Goal: Task Accomplishment & Management: Complete application form

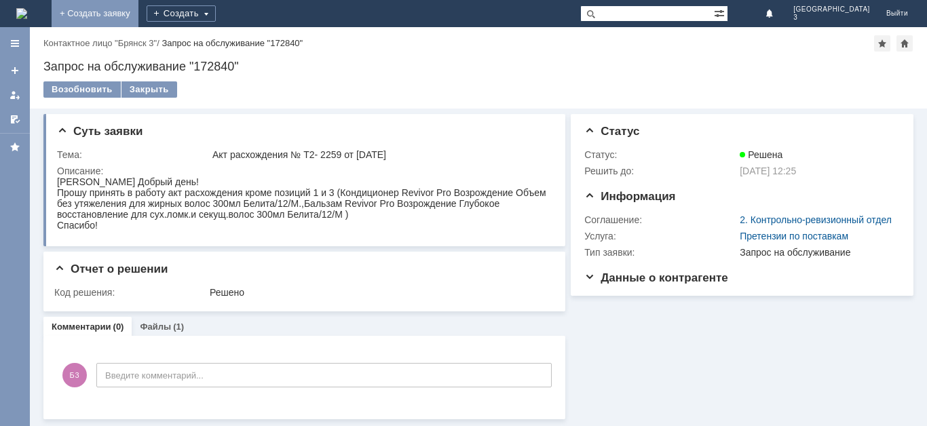
click at [138, 16] on link "+ Создать заявку" at bounding box center [95, 13] width 87 height 27
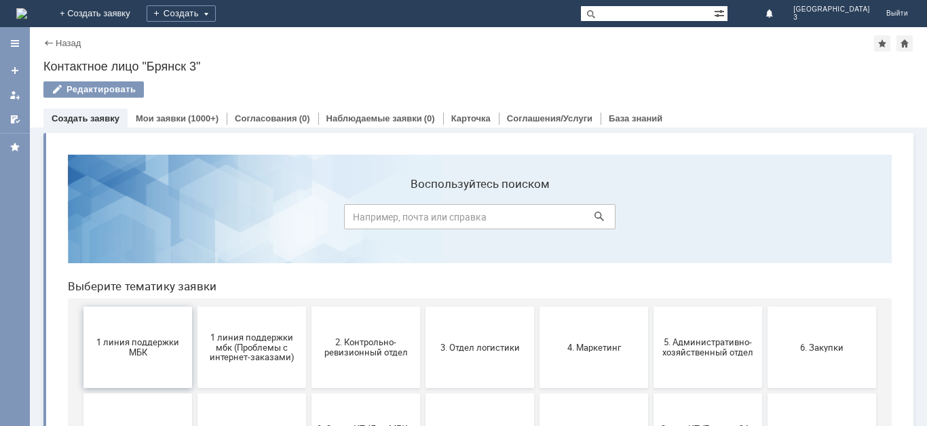
click at [135, 351] on span "1 линия поддержки МБК" at bounding box center [138, 347] width 100 height 20
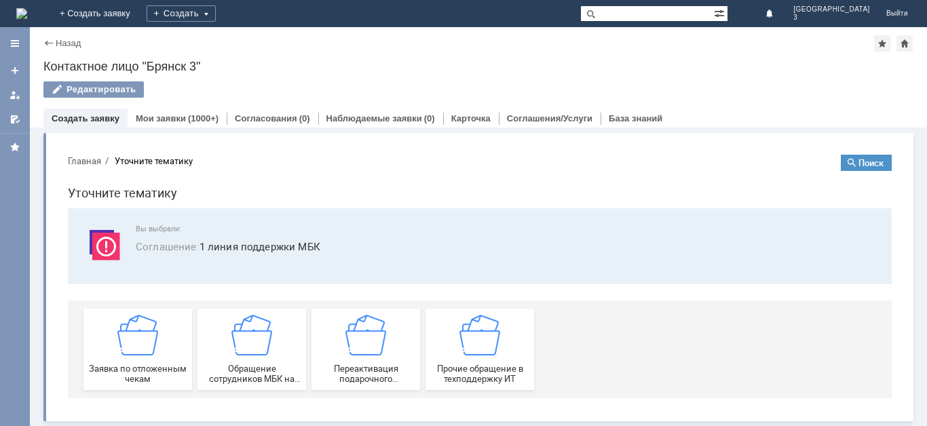
click at [135, 351] on img at bounding box center [137, 335] width 41 height 41
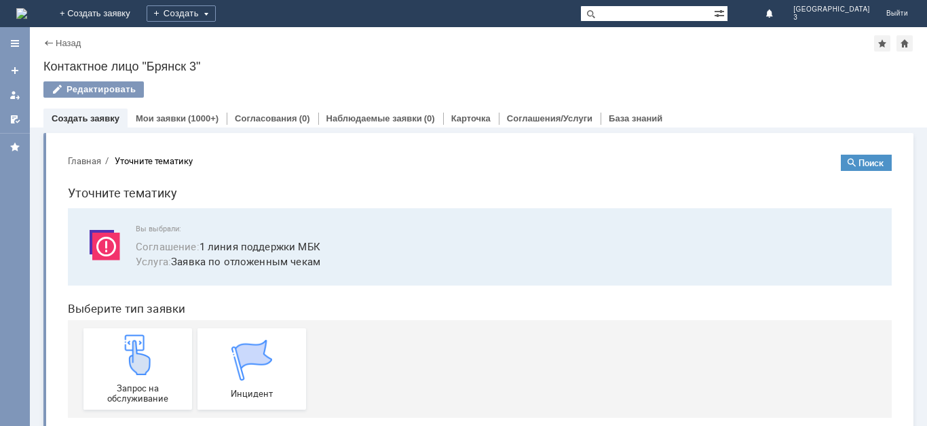
click at [135, 351] on img at bounding box center [137, 355] width 41 height 41
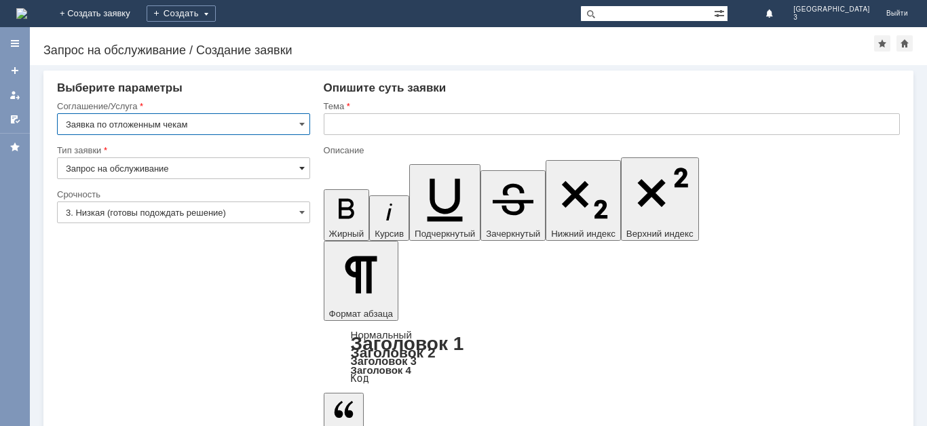
click at [299, 167] on span at bounding box center [301, 168] width 5 height 11
type input "Запрос на обслуживание"
click at [301, 210] on span at bounding box center [301, 212] width 5 height 11
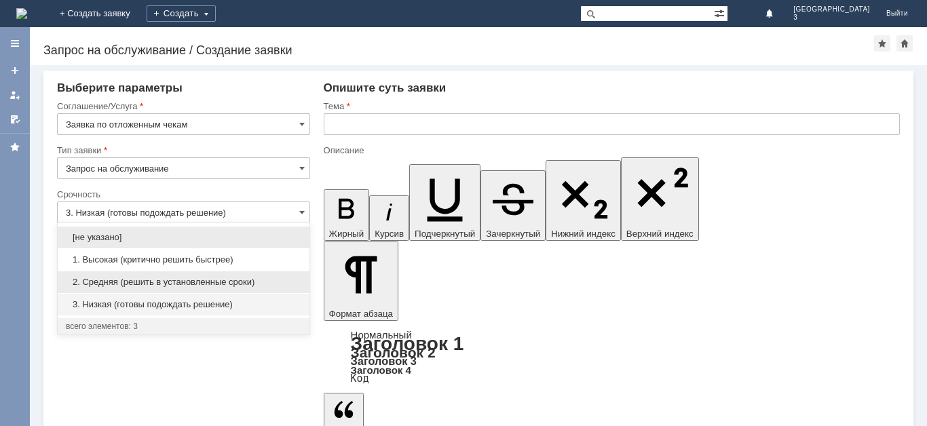
click at [254, 282] on span "2. Средняя (решить в установленные сроки)" at bounding box center [183, 282] width 235 height 11
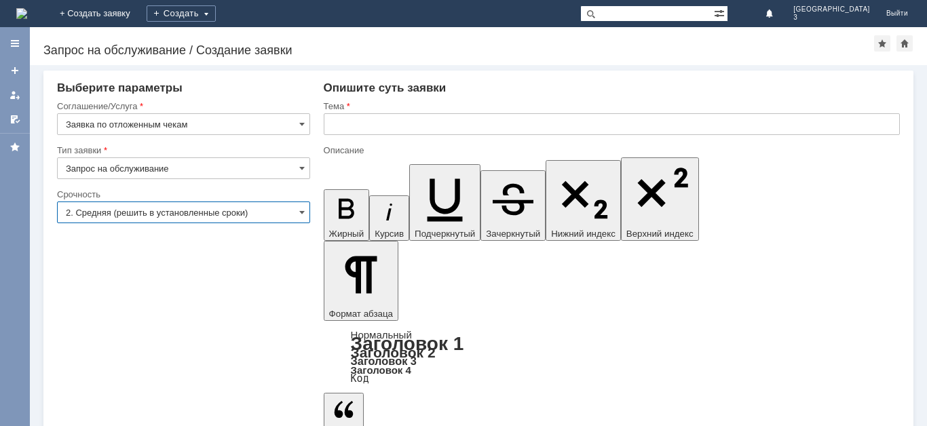
type input "2. Средняя (решить в установленные сроки)"
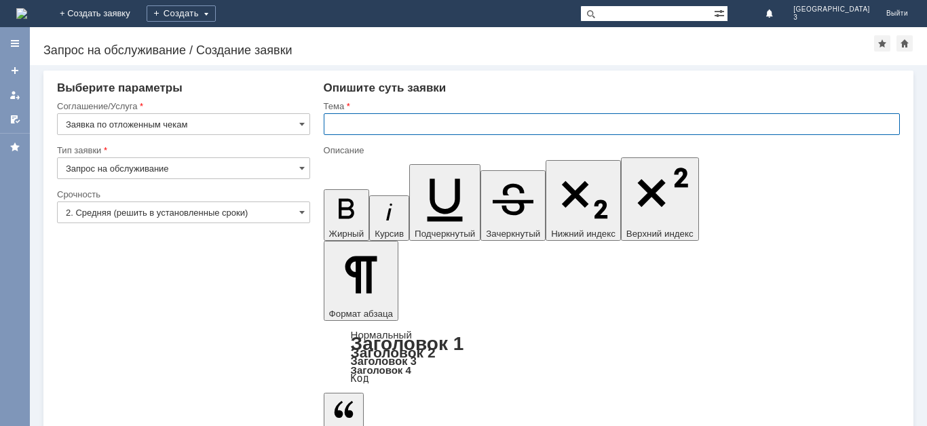
click at [334, 120] on input "text" at bounding box center [612, 124] width 576 height 22
type input "Отложенные чеки [DATE]"
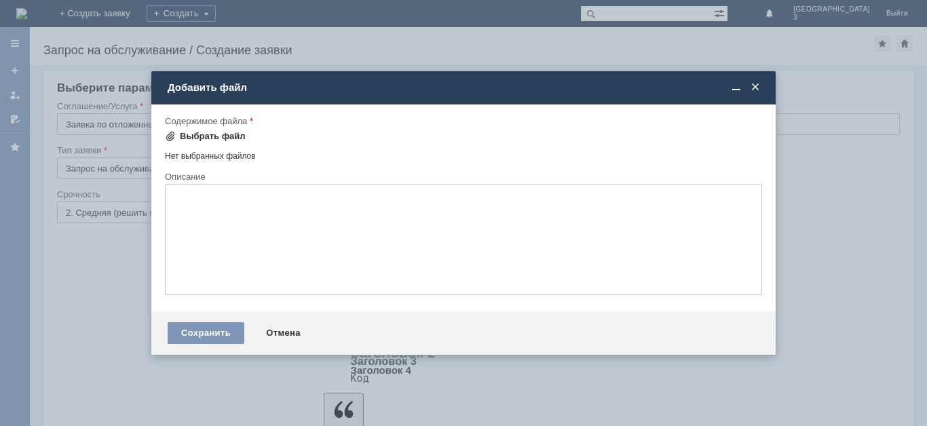
click at [178, 134] on div "Выбрать файл" at bounding box center [205, 136] width 81 height 11
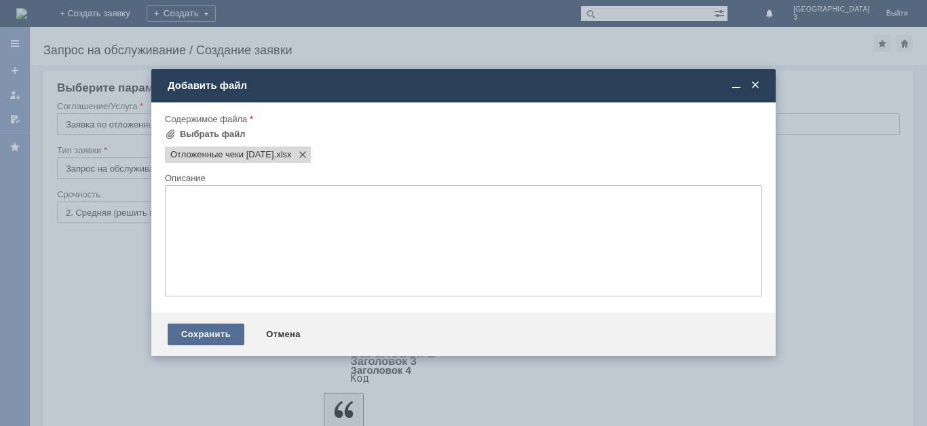
click at [205, 336] on div "Сохранить" at bounding box center [206, 335] width 77 height 22
